Goal: Information Seeking & Learning: Learn about a topic

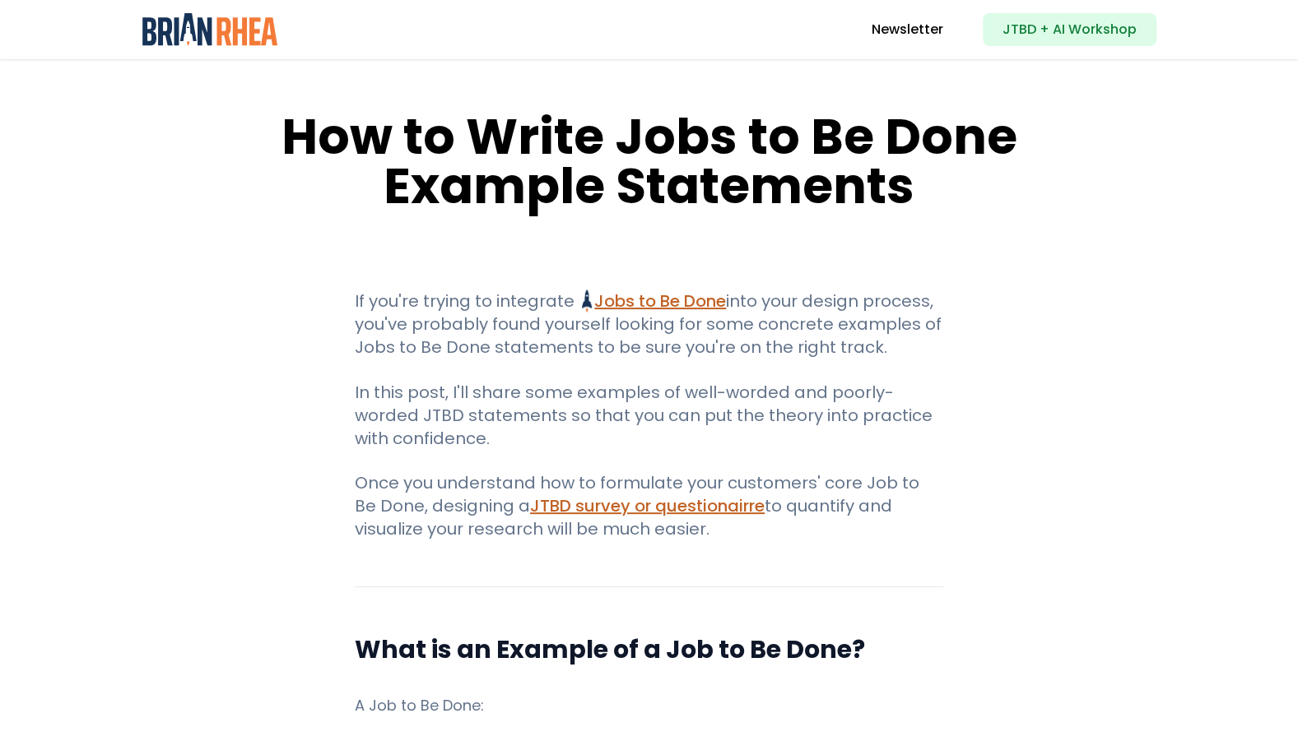
click at [667, 295] on link "Jobs to Be Done Jobs to Be Done Framework and Its Benefits Uncover the hidden m…" at bounding box center [654, 301] width 144 height 23
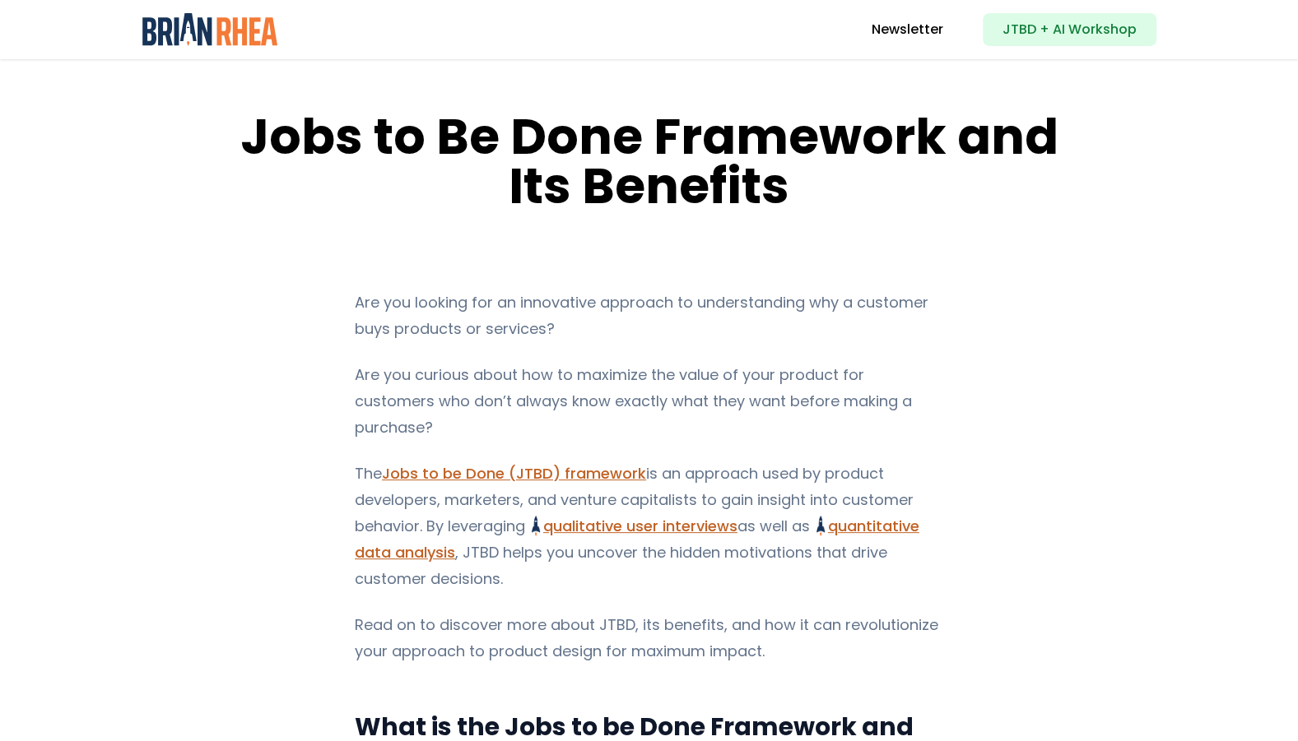
click at [583, 463] on link "Jobs to be Done (JTBD) framework" at bounding box center [514, 473] width 264 height 21
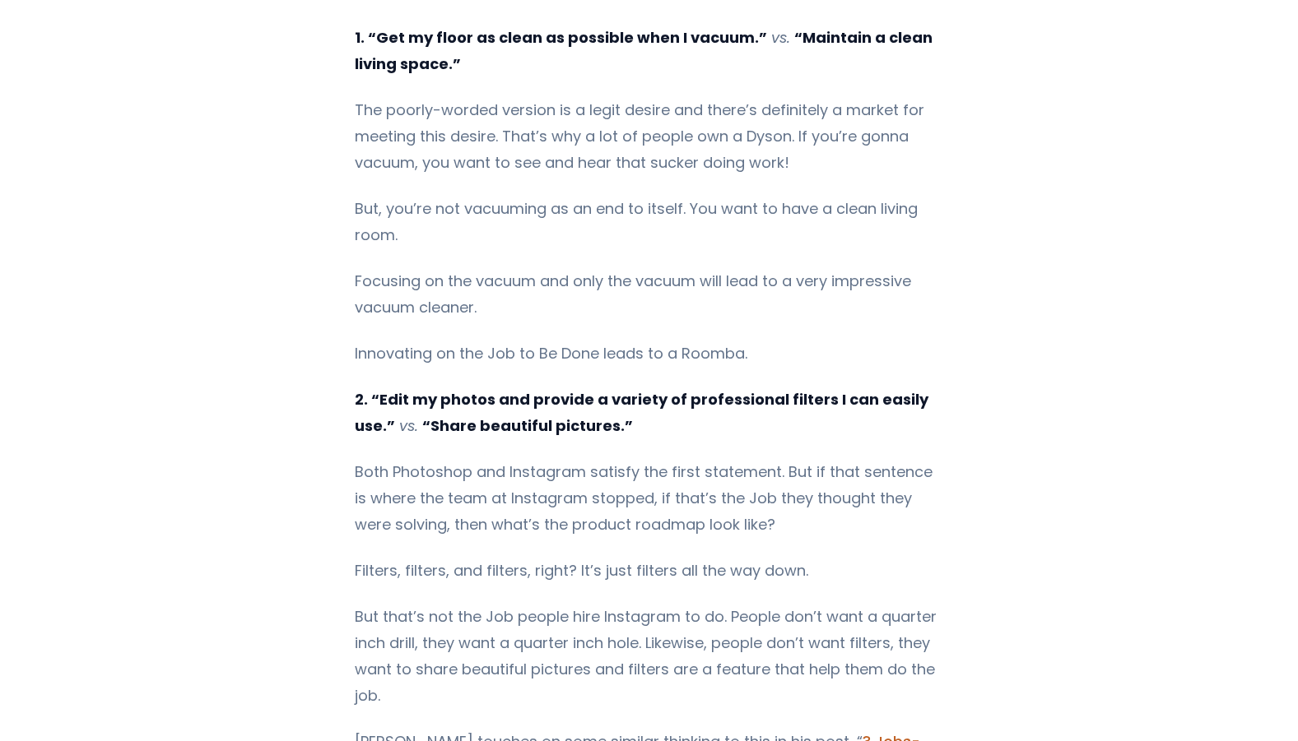
scroll to position [2633, 0]
